Goal: Use online tool/utility: Utilize a website feature to perform a specific function

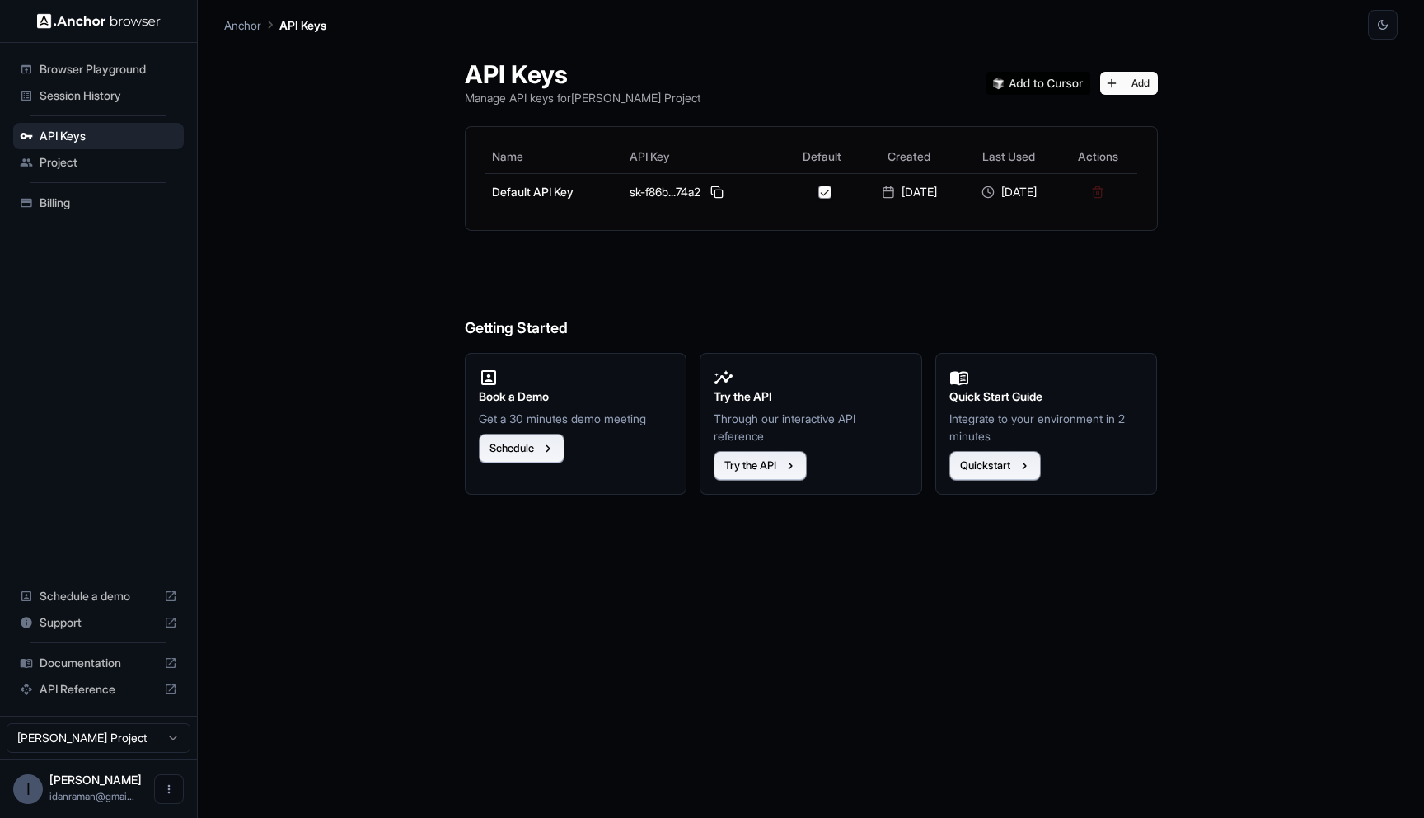
click at [19, 77] on div "Browser Playground" at bounding box center [98, 69] width 171 height 26
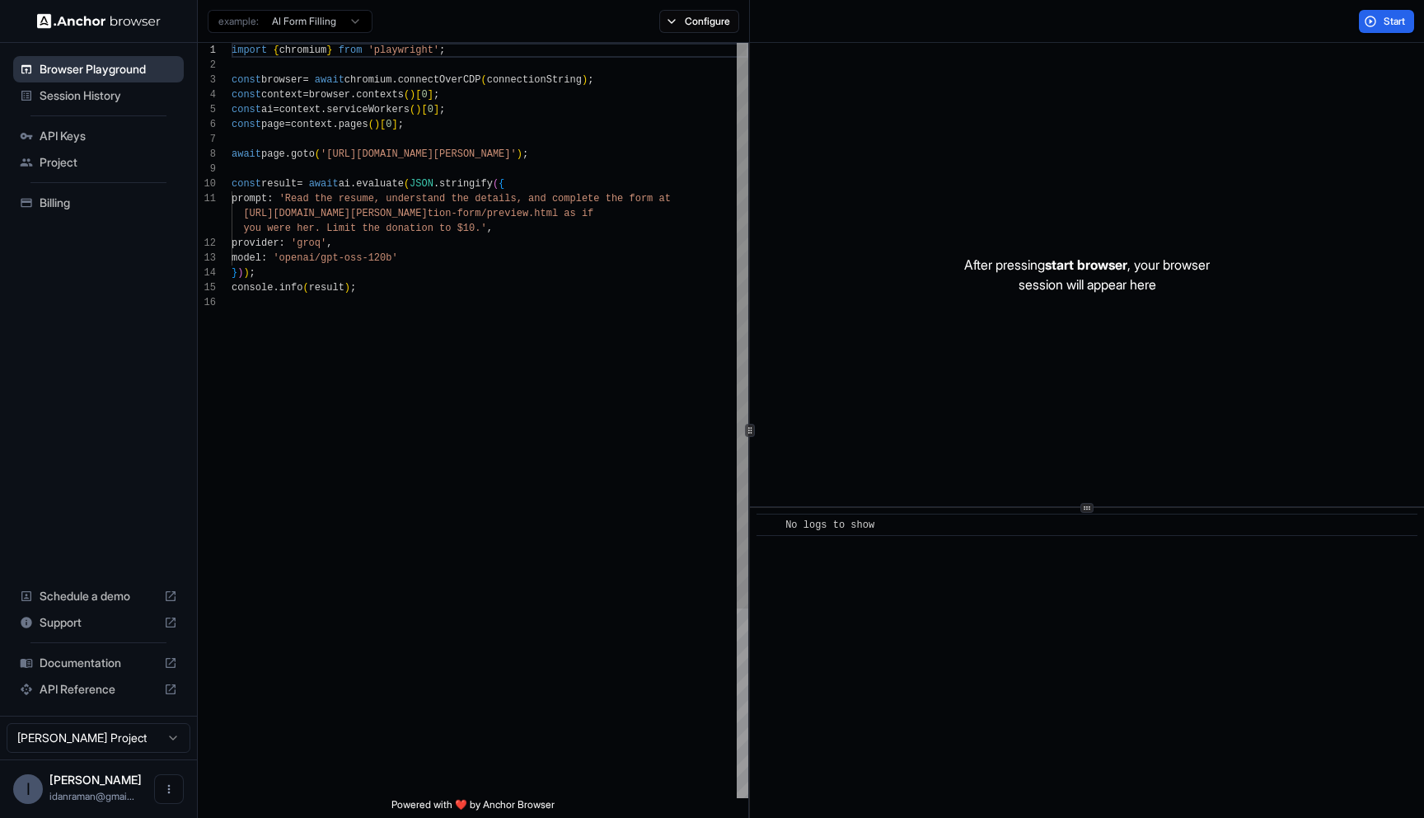
scroll to position [148, 0]
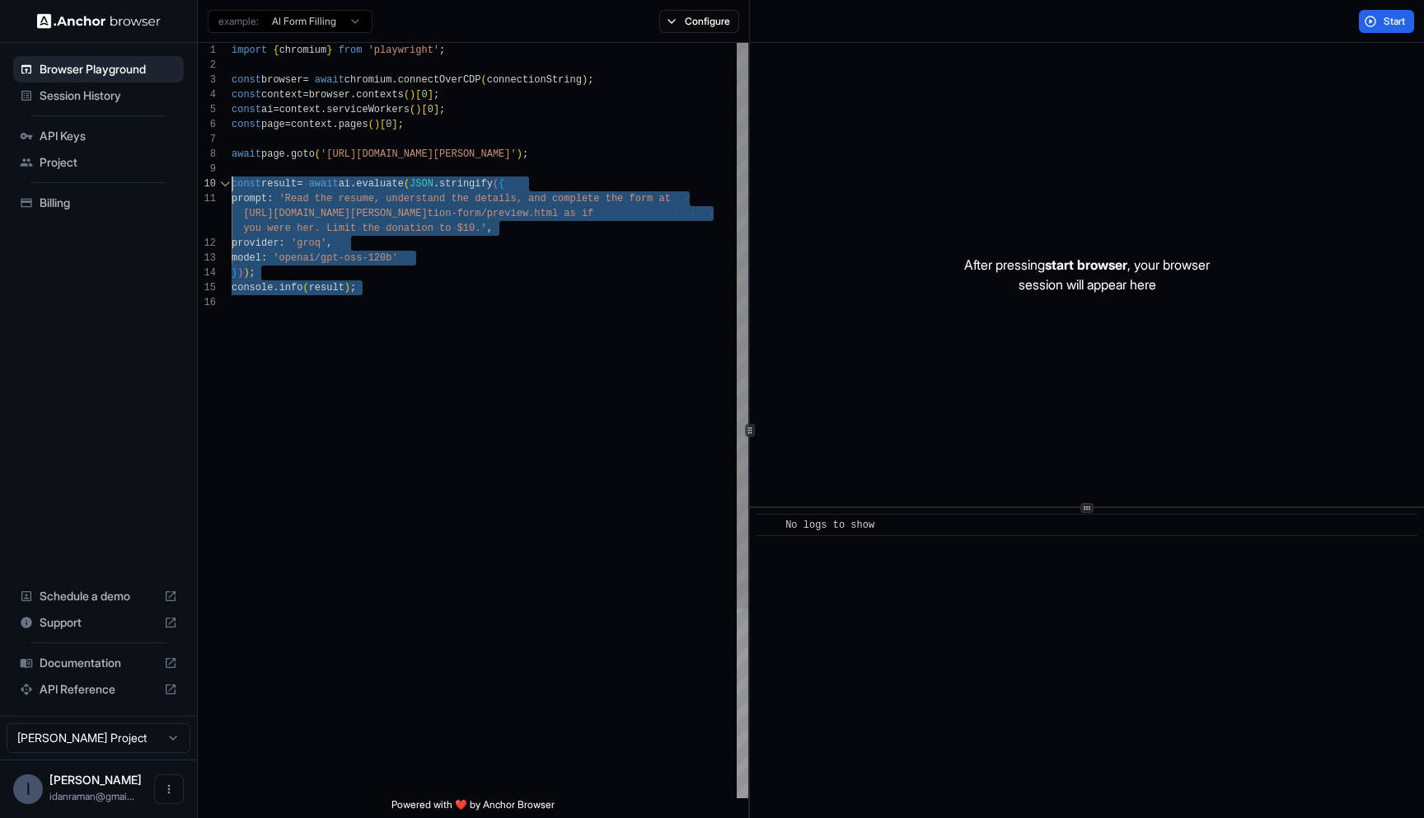
drag, startPoint x: 365, startPoint y: 484, endPoint x: 230, endPoint y: 177, distance: 335.1
click at [232, 177] on div "import { chromium } from 'playwright' ; const browser = await chromium . connec…" at bounding box center [490, 546] width 517 height 1007
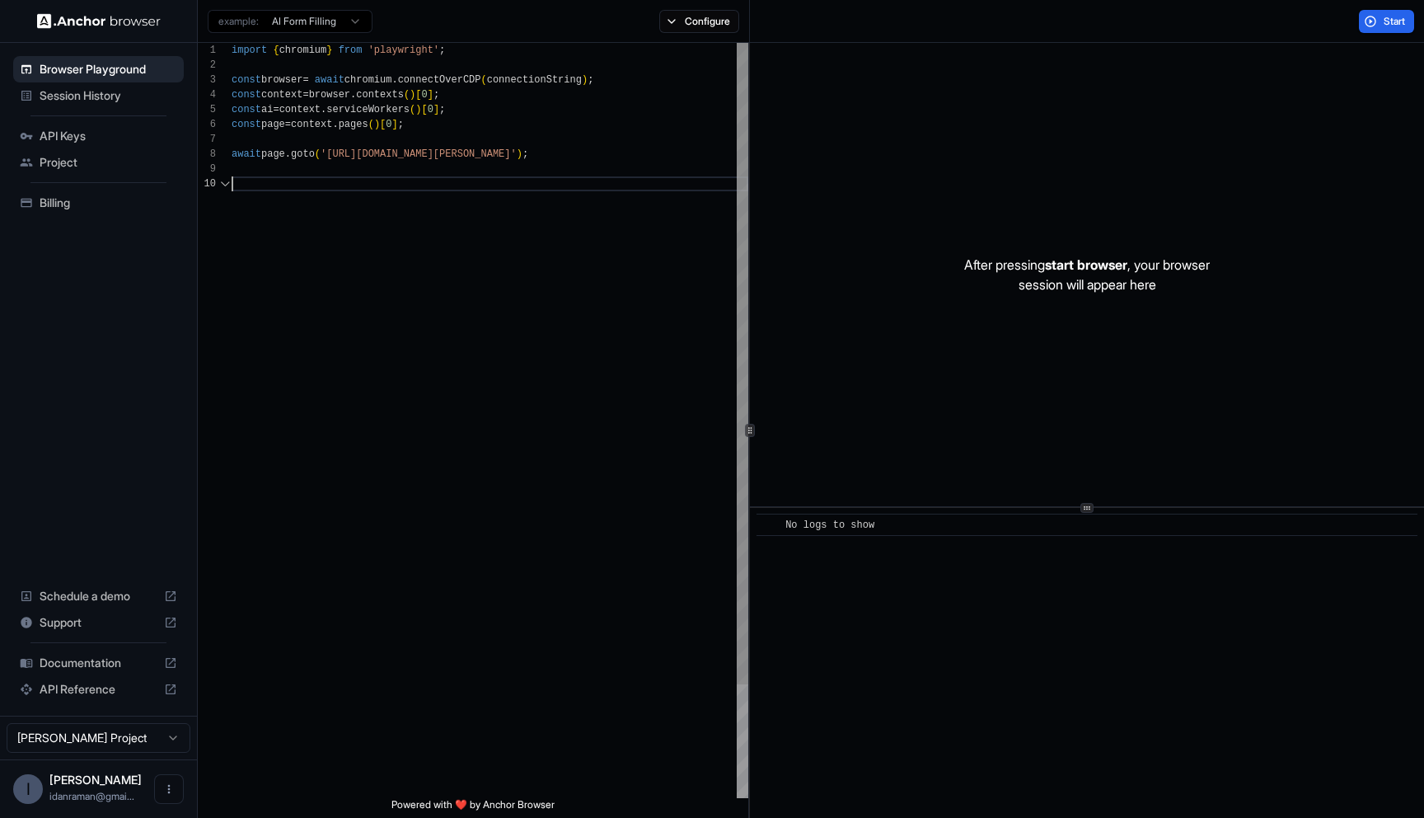
type textarea "**********"
click at [1371, 16] on button "Start" at bounding box center [1386, 21] width 55 height 23
click at [555, 410] on div "import { chromium } from 'playwright' ; const browser = await chromium . connec…" at bounding box center [490, 480] width 517 height 874
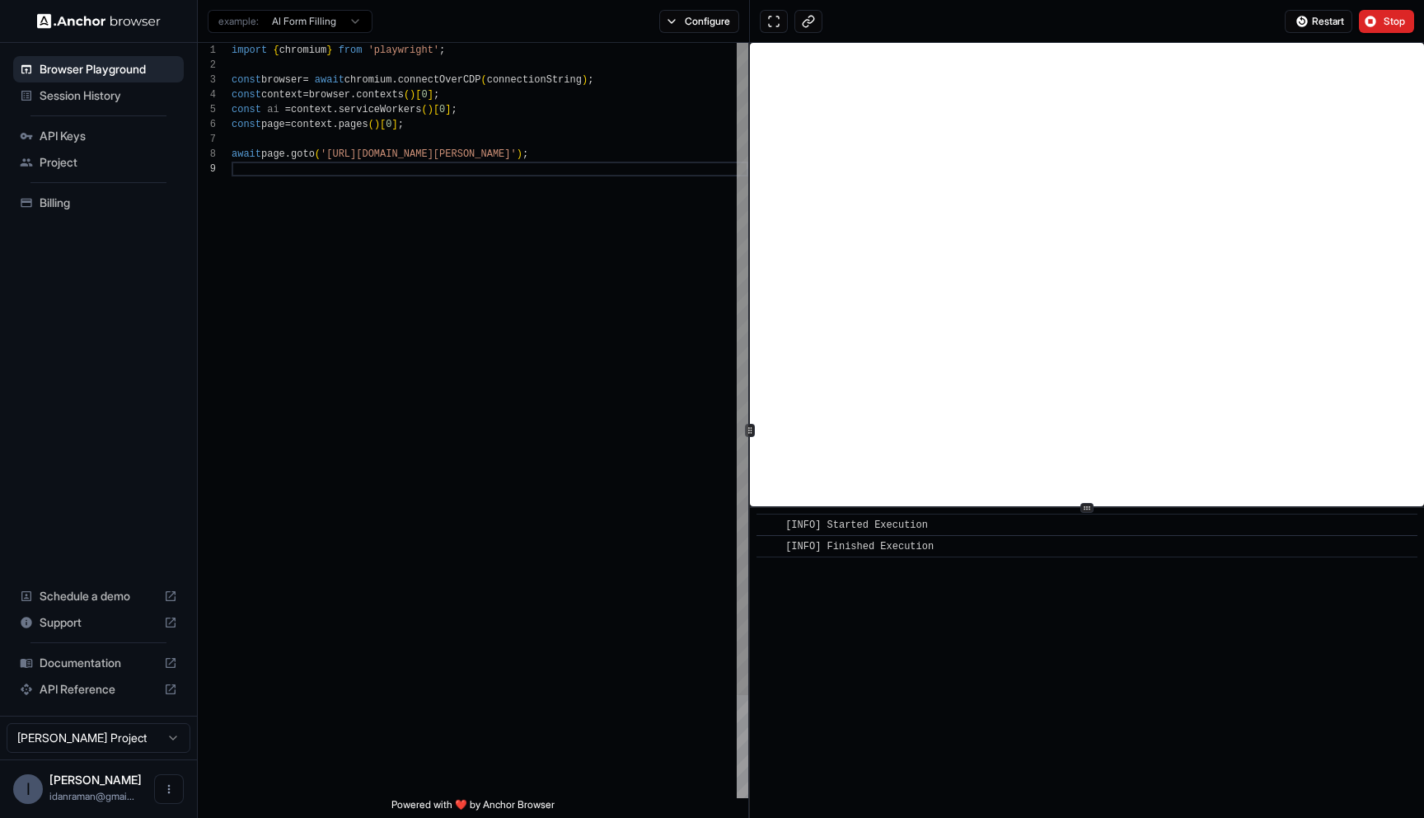
click at [626, 393] on div "import { chromium } from 'playwright' ; const browser = await chromium . connec…" at bounding box center [490, 480] width 517 height 874
